Goal: Task Accomplishment & Management: Complete application form

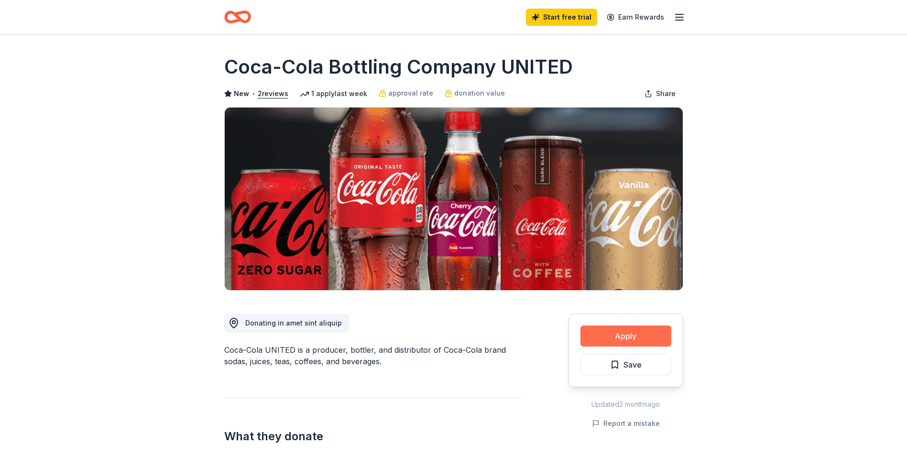
click at [637, 336] on button "Apply" at bounding box center [625, 336] width 91 height 21
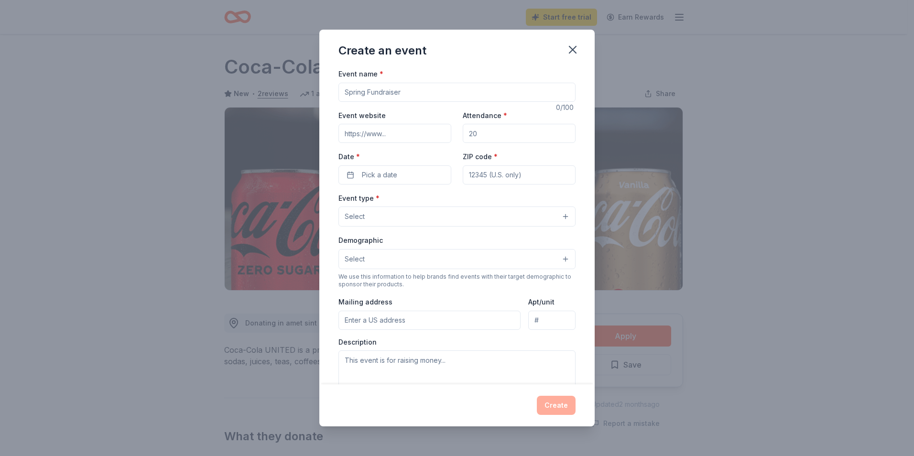
click at [425, 93] on input "Event name *" at bounding box center [457, 92] width 237 height 19
type input "C"
type input "Seasons Giving"
click at [415, 172] on button "Pick a date" at bounding box center [395, 174] width 113 height 19
click at [443, 200] on button "Go to next month" at bounding box center [444, 200] width 13 height 13
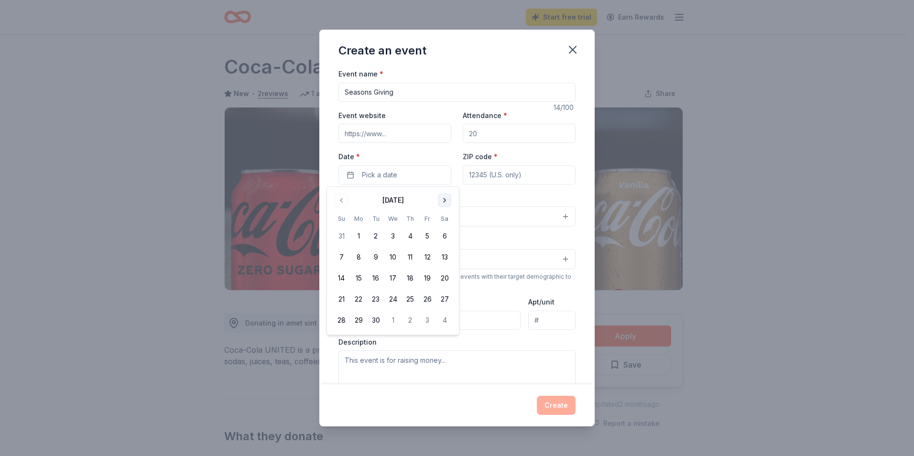
click at [443, 200] on button "Go to next month" at bounding box center [444, 200] width 13 height 13
click at [447, 237] on button "1" at bounding box center [444, 236] width 17 height 17
click at [504, 175] on input "ZIP code *" at bounding box center [519, 174] width 113 height 19
type input "32955"
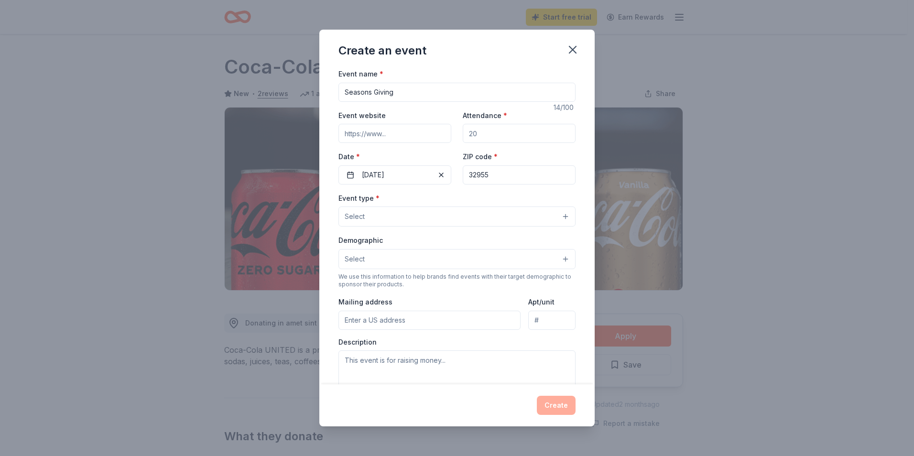
click at [447, 220] on button "Select" at bounding box center [457, 217] width 237 height 20
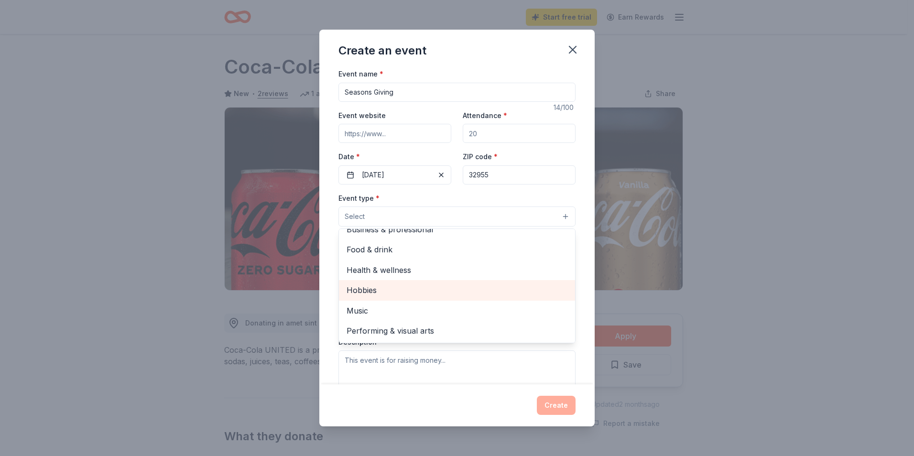
click at [515, 291] on span "Hobbies" at bounding box center [457, 290] width 221 height 12
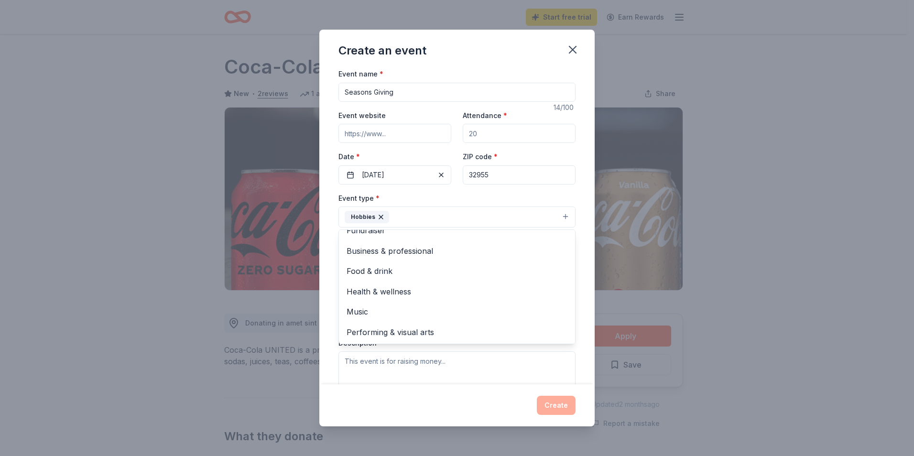
scroll to position [0, 0]
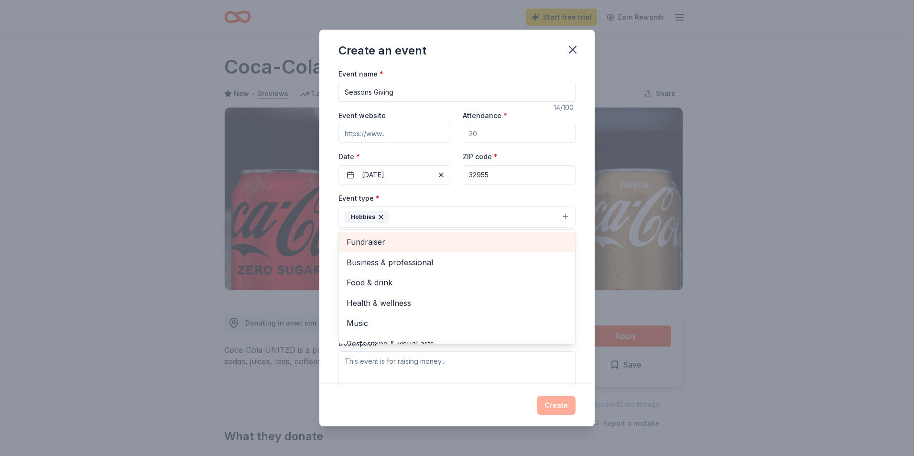
click at [513, 245] on span "Fundraiser" at bounding box center [457, 242] width 221 height 12
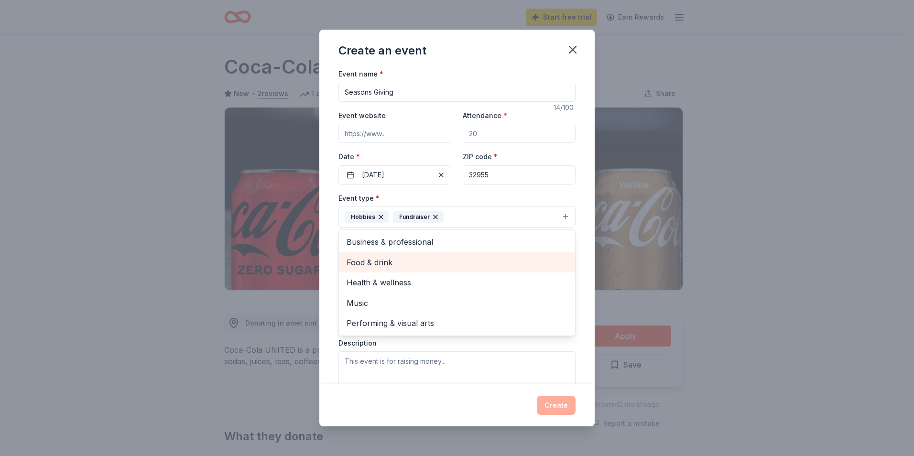
click at [507, 266] on span "Food & drink" at bounding box center [457, 262] width 221 height 12
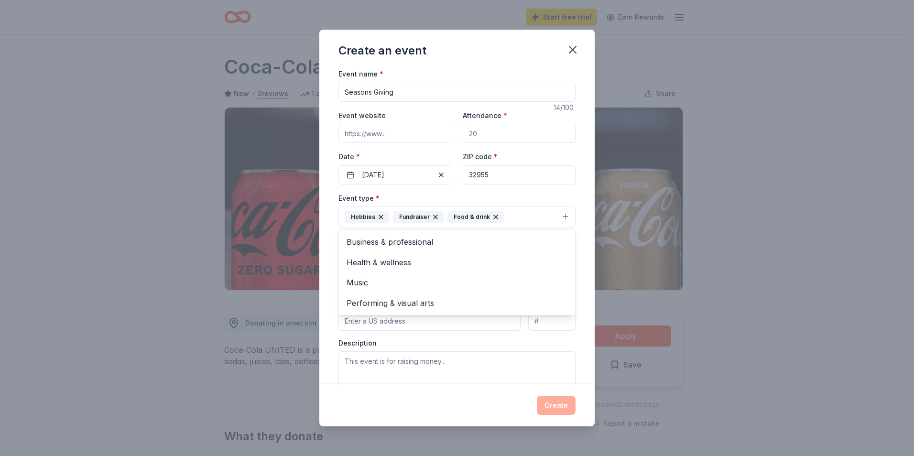
click at [579, 259] on div "Event name * Seasons Giving 14 /100 Event website Attendance * Date * 11/01/202…" at bounding box center [456, 226] width 275 height 317
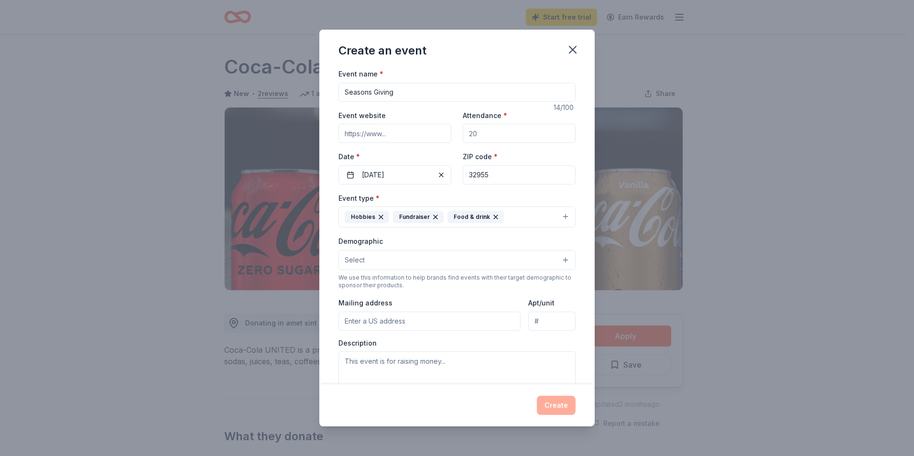
click at [533, 258] on button "Select" at bounding box center [457, 260] width 237 height 20
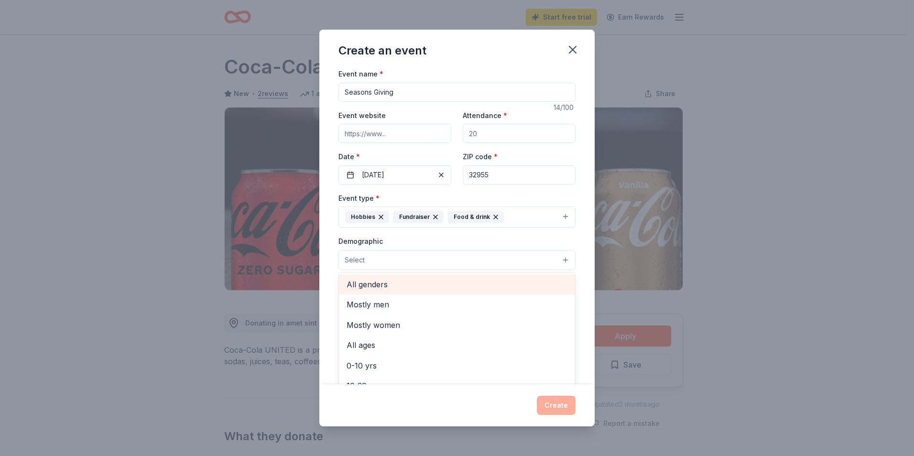
click at [505, 284] on span "All genders" at bounding box center [457, 284] width 221 height 12
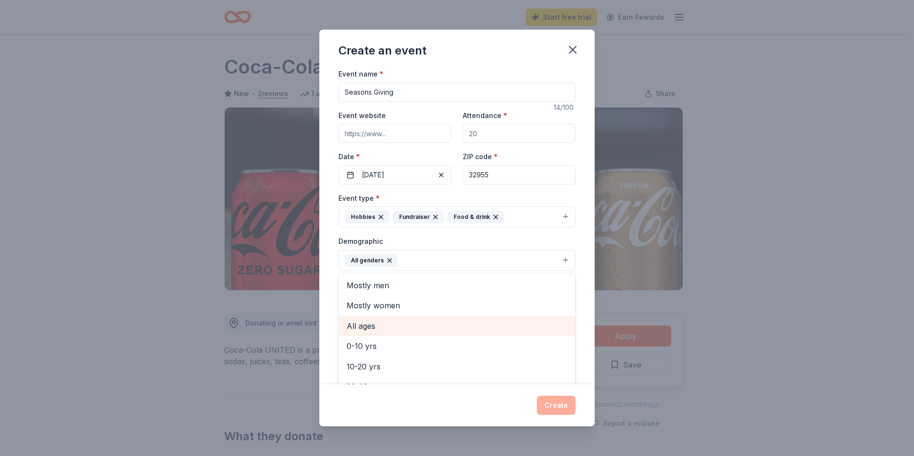
click at [500, 329] on span "All ages" at bounding box center [457, 326] width 221 height 12
click at [575, 300] on div "Event name * Seasons Giving 14 /100 Event website Attendance * Date * 11/01/202…" at bounding box center [456, 226] width 275 height 317
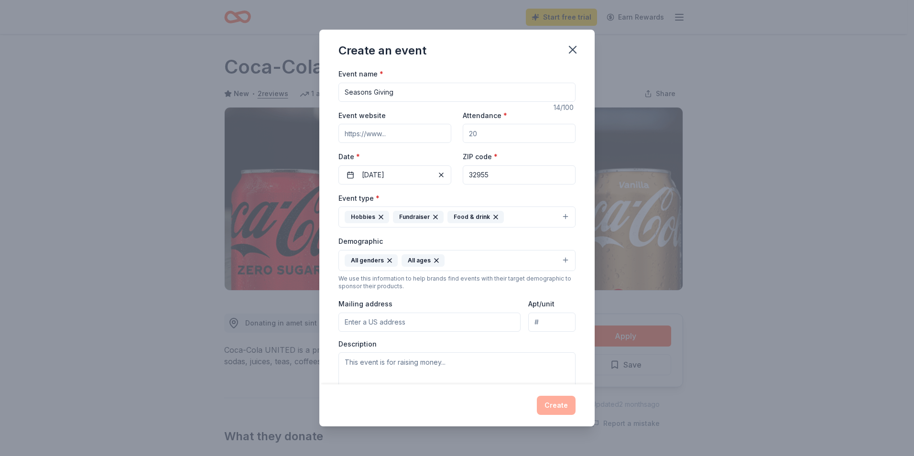
click at [505, 326] on input "Mailing address" at bounding box center [430, 322] width 182 height 19
type input "886 Levitt Parkway, Rockledge, FL, 32955"
click at [445, 363] on textarea at bounding box center [457, 373] width 237 height 43
click at [399, 360] on textarea at bounding box center [457, 373] width 237 height 43
paste textarea "We are kindly requesting donations of Coca-Cola brand drink products or monetar…"
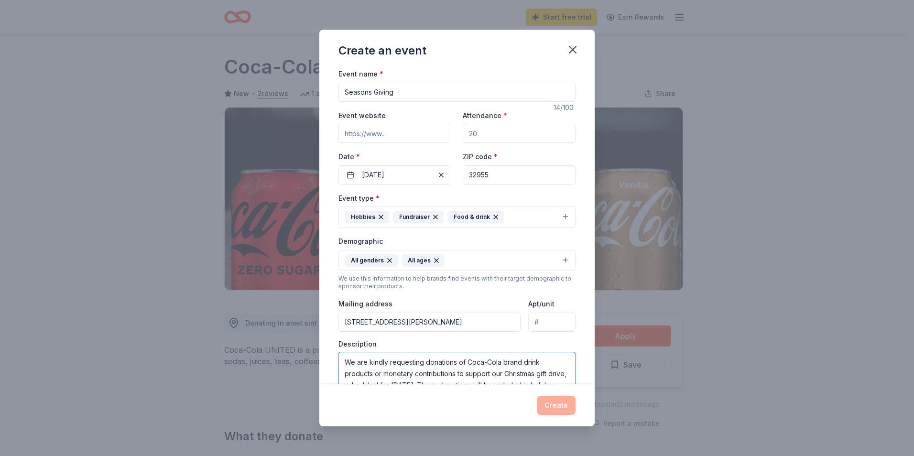
scroll to position [11, 0]
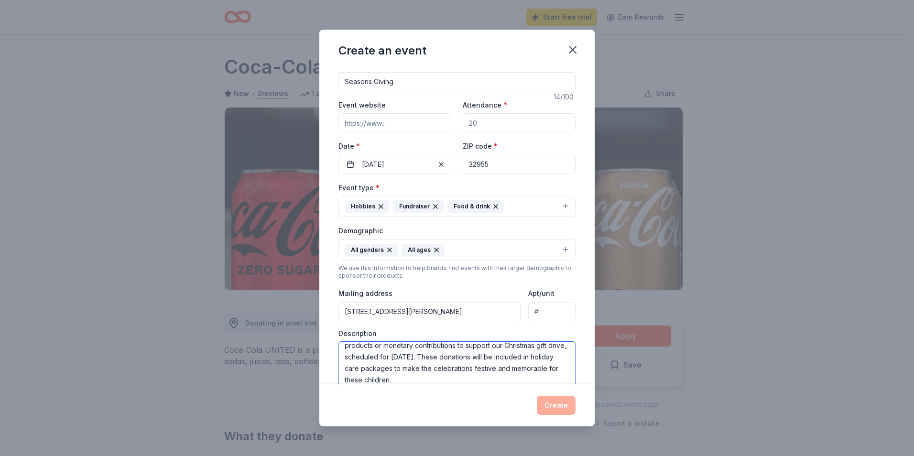
type textarea "We are kindly requesting donations of Coca-Cola brand drink products or monetar…"
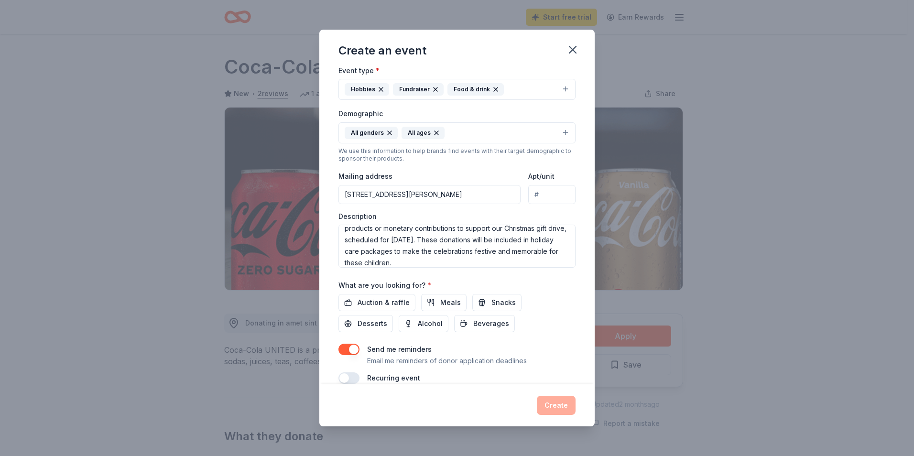
scroll to position [133, 0]
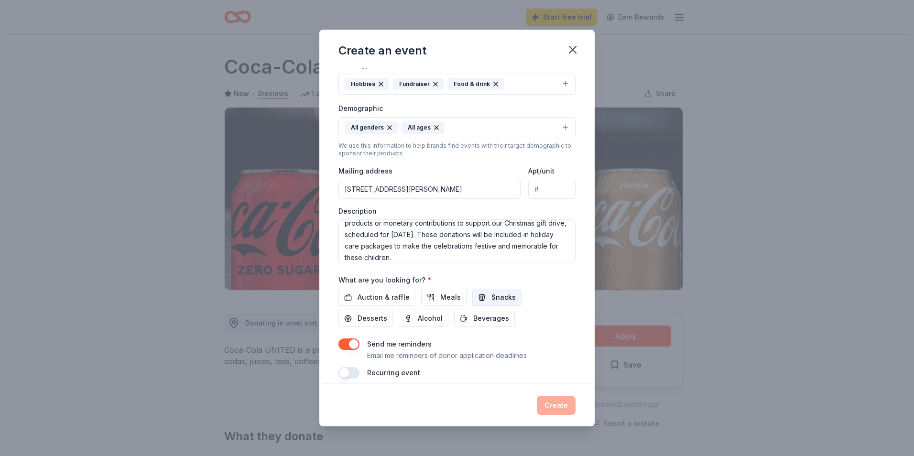
click at [497, 298] on span "Snacks" at bounding box center [503, 297] width 24 height 11
click at [501, 320] on span "Beverages" at bounding box center [491, 318] width 36 height 11
click at [376, 303] on span "Auction & raffle" at bounding box center [384, 297] width 52 height 11
click at [434, 301] on button "Meals" at bounding box center [443, 297] width 45 height 17
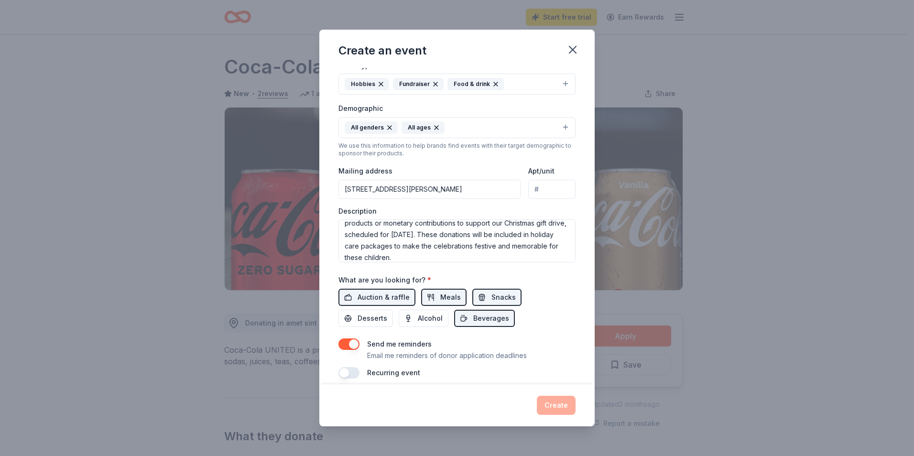
scroll to position [142, 0]
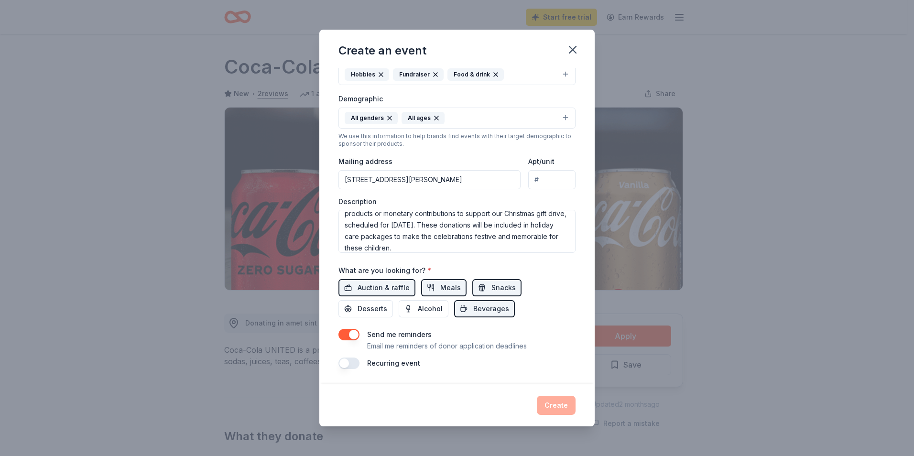
click at [344, 335] on button "button" at bounding box center [349, 334] width 21 height 11
click at [348, 332] on button "button" at bounding box center [349, 334] width 21 height 11
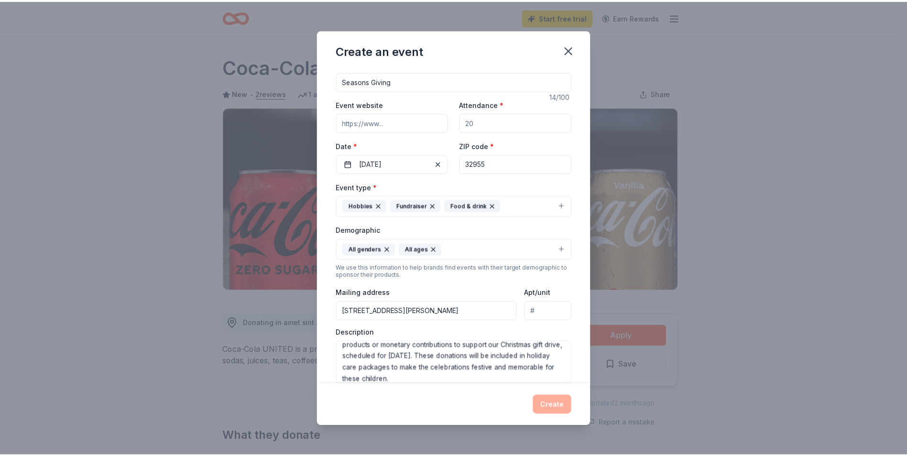
scroll to position [0, 0]
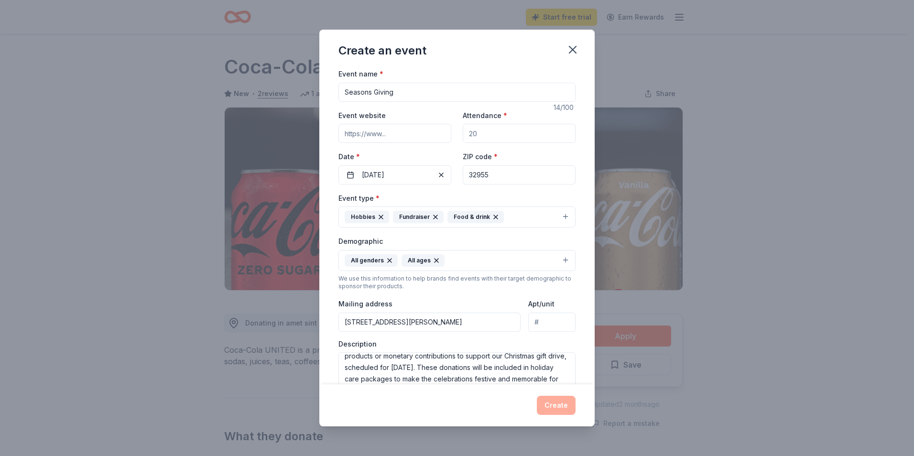
click at [477, 131] on input "Attendance *" at bounding box center [519, 133] width 113 height 19
type input "2"
type input "50"
click at [436, 138] on input "Event website" at bounding box center [395, 133] width 113 height 19
click at [463, 94] on input "Seasons Giving" at bounding box center [457, 92] width 237 height 19
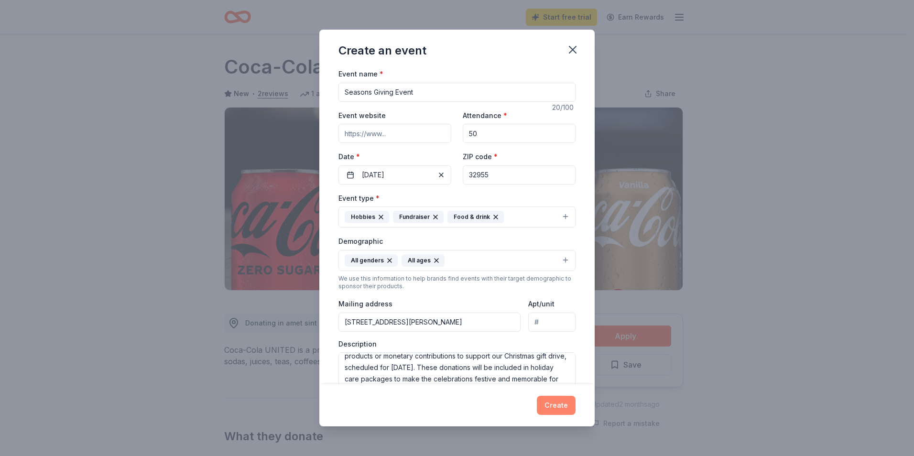
type input "Seasons Giving Event"
click at [568, 411] on button "Create" at bounding box center [556, 405] width 39 height 19
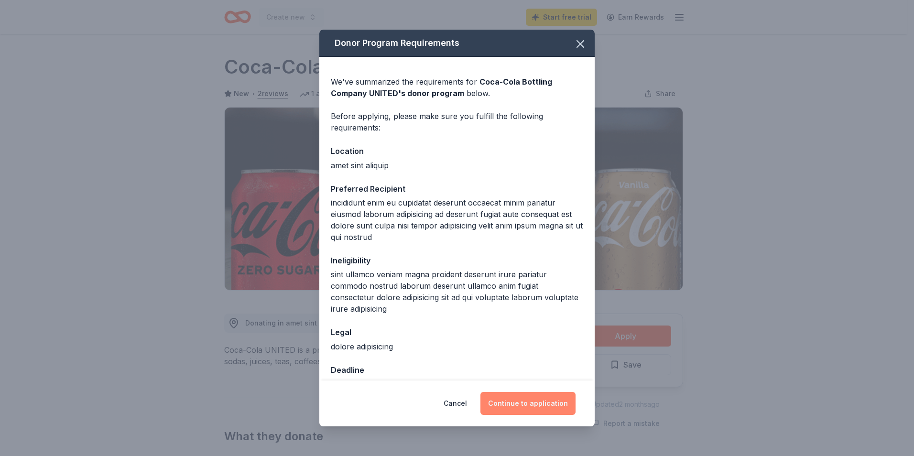
click at [528, 401] on button "Continue to application" at bounding box center [528, 403] width 95 height 23
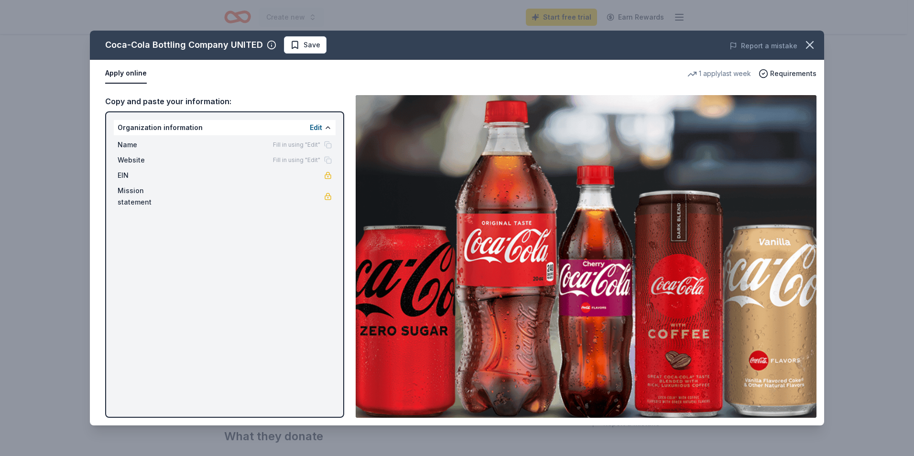
click at [286, 144] on div "Coca-Cola Bottling Company UNITED Save Report a mistake Apply online 1 apply la…" at bounding box center [457, 228] width 734 height 395
click at [329, 147] on div "Coca-Cola Bottling Company UNITED Save Report a mistake Apply online 1 apply la…" at bounding box center [457, 228] width 734 height 395
click at [312, 126] on div "Coca-Cola Bottling Company UNITED Save Report a mistake Apply online 1 apply la…" at bounding box center [457, 228] width 734 height 395
click at [131, 144] on div "Coca-Cola Bottling Company UNITED Save Report a mistake Apply online 1 apply la…" at bounding box center [457, 228] width 734 height 395
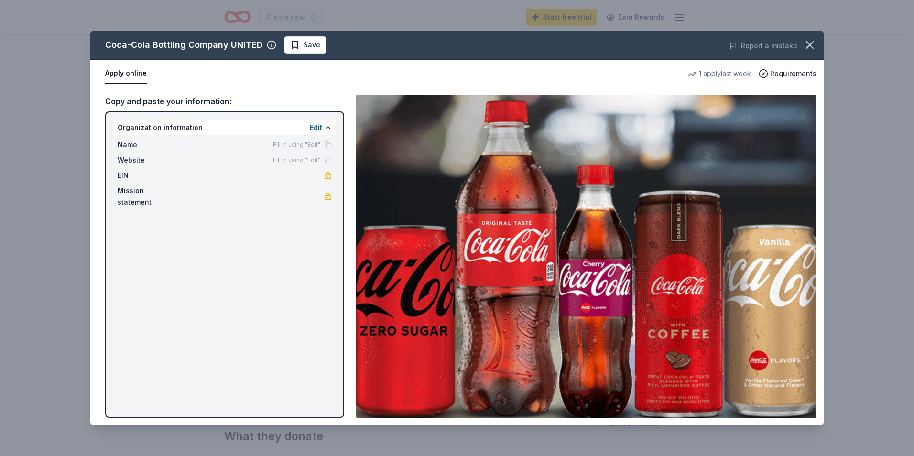
click at [319, 129] on div "Coca-Cola Bottling Company UNITED Save Report a mistake Apply online 1 apply la…" at bounding box center [457, 228] width 734 height 395
click at [313, 48] on div "Coca-Cola Bottling Company UNITED Save Report a mistake Apply online 1 apply la…" at bounding box center [457, 228] width 734 height 395
click at [247, 159] on div "Coca-Cola Bottling Company UNITED Save Report a mistake Apply online 1 apply la…" at bounding box center [457, 228] width 734 height 395
click at [248, 160] on div "Coca-Cola Bottling Company UNITED Save Report a mistake Apply online 1 apply la…" at bounding box center [457, 228] width 734 height 395
click at [807, 46] on icon "button" at bounding box center [809, 44] width 13 height 13
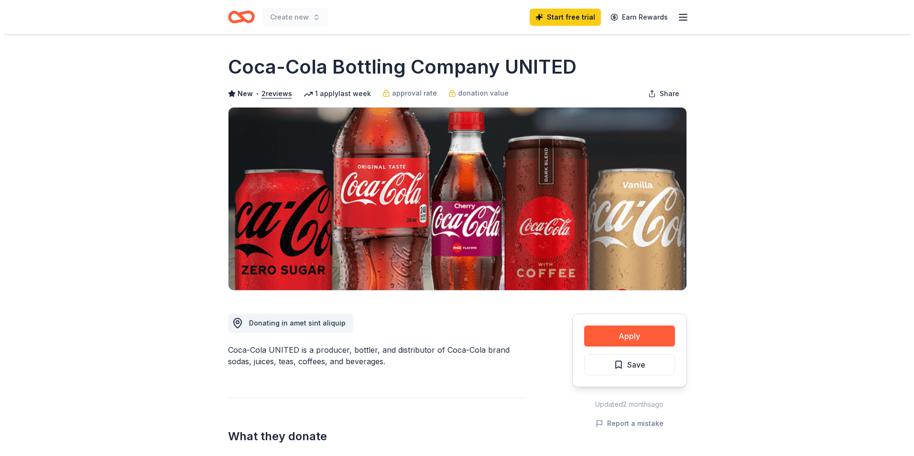
scroll to position [48, 0]
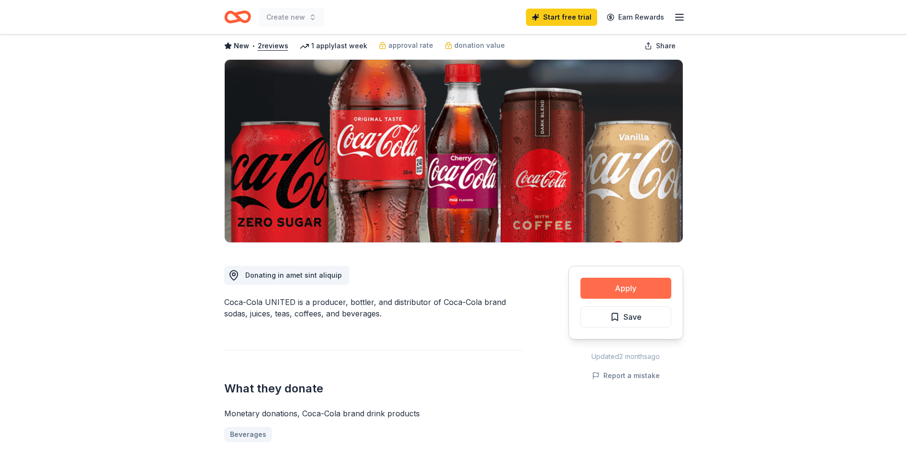
click at [623, 295] on button "Apply" at bounding box center [625, 288] width 91 height 21
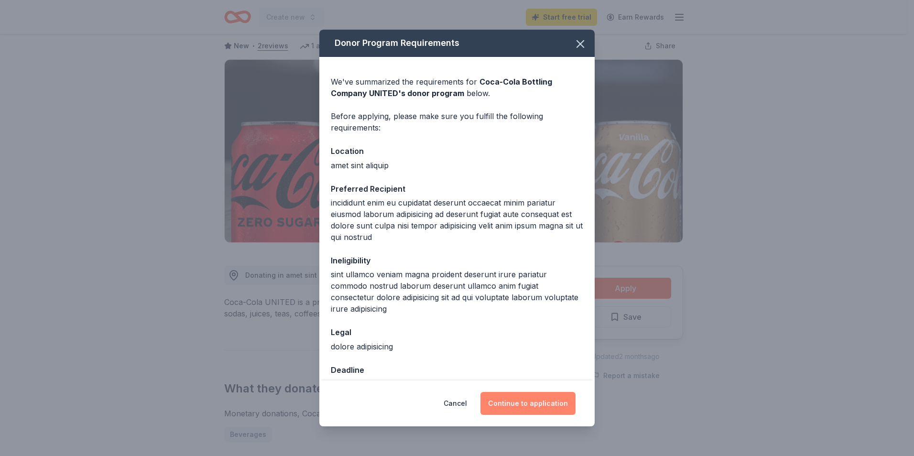
click at [503, 402] on button "Continue to application" at bounding box center [528, 403] width 95 height 23
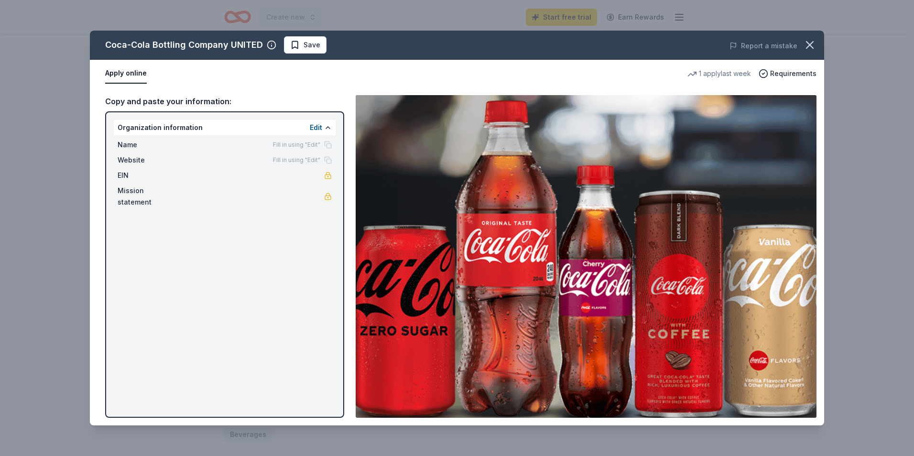
click at [167, 191] on div "Coca-Cola Bottling Company UNITED Save Report a mistake Apply online 1 apply la…" at bounding box center [457, 228] width 734 height 395
click at [303, 146] on div "Coca-Cola Bottling Company UNITED Save Report a mistake Apply online 1 apply la…" at bounding box center [457, 228] width 734 height 395
click at [123, 148] on div "Coca-Cola Bottling Company UNITED Save Report a mistake Apply online 1 apply la…" at bounding box center [457, 228] width 734 height 395
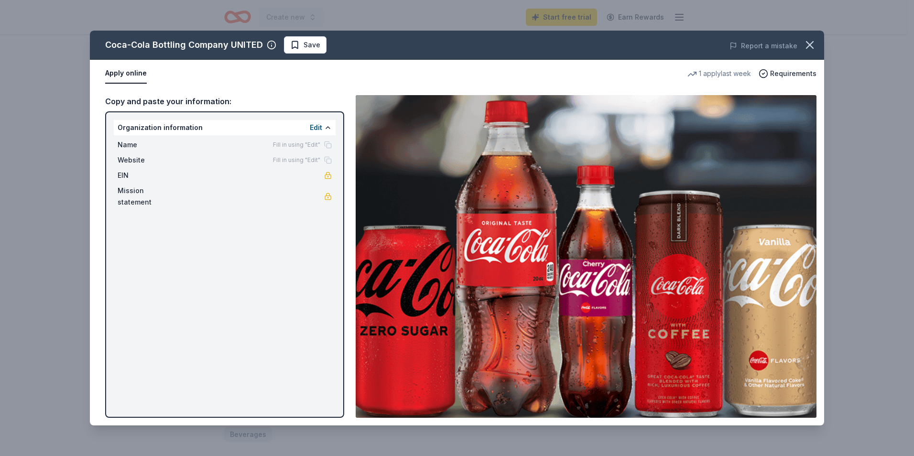
click at [123, 148] on div "Coca-Cola Bottling Company UNITED Save Report a mistake Apply online 1 apply la…" at bounding box center [457, 228] width 734 height 395
click at [329, 127] on div "Coca-Cola Bottling Company UNITED Save Report a mistake Apply online 1 apply la…" at bounding box center [457, 228] width 734 height 395
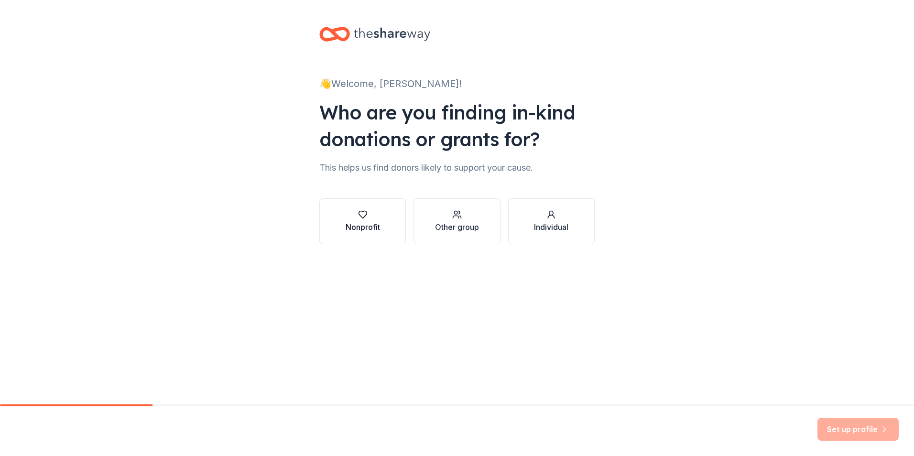
click at [395, 238] on button "Nonprofit" at bounding box center [362, 221] width 87 height 46
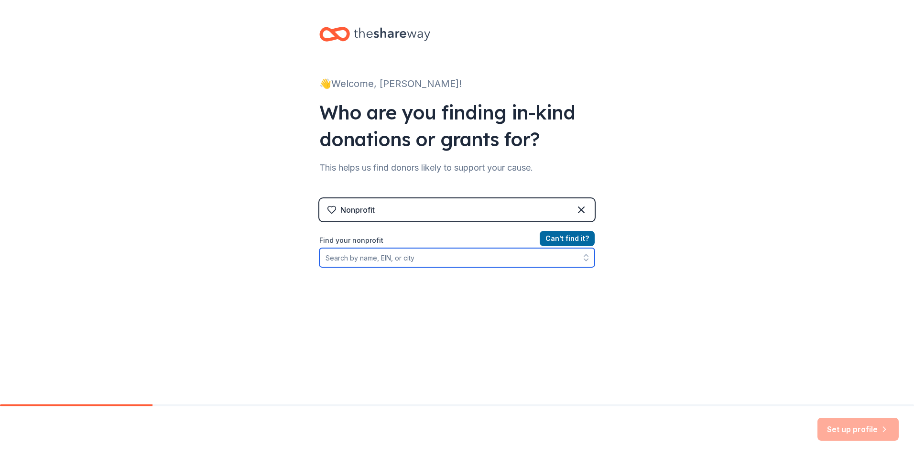
click at [439, 260] on input "Find your nonprofit" at bounding box center [456, 257] width 275 height 19
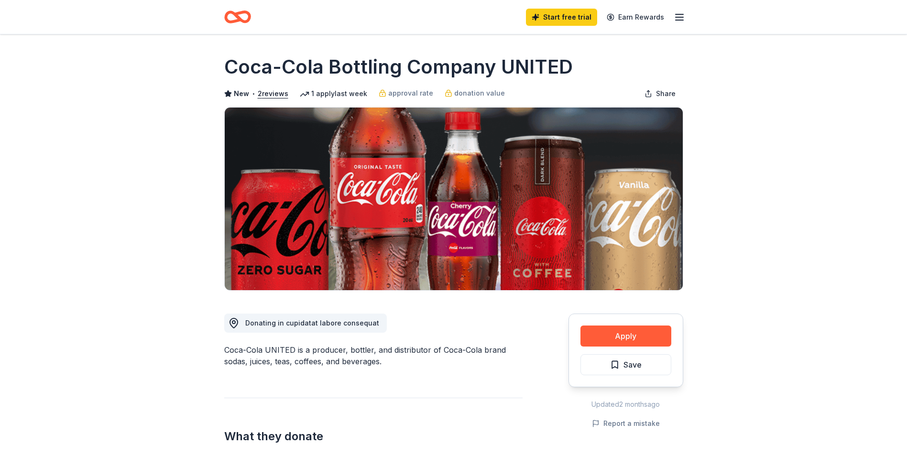
scroll to position [96, 0]
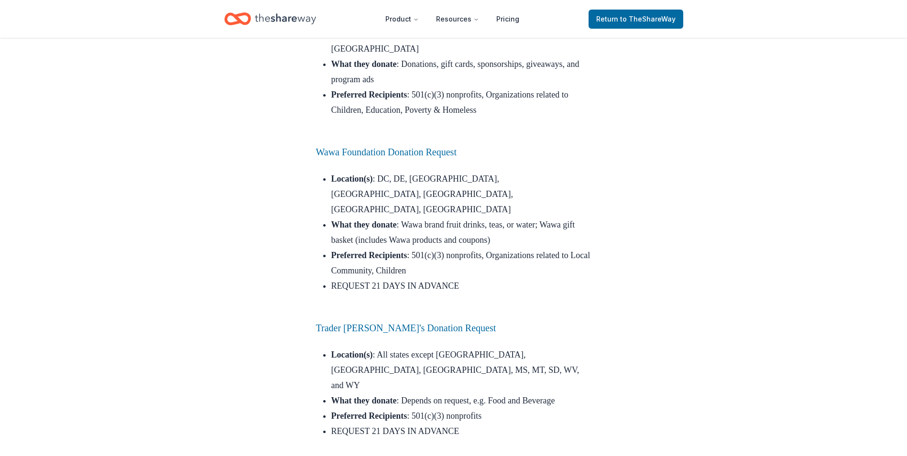
scroll to position [5833, 0]
